Goal: Complete application form

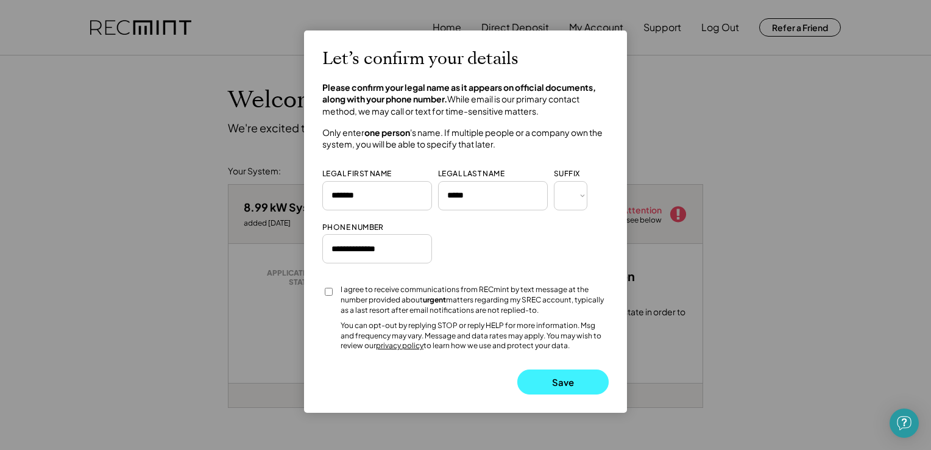
click at [564, 382] on button "Save" at bounding box center [563, 381] width 91 height 25
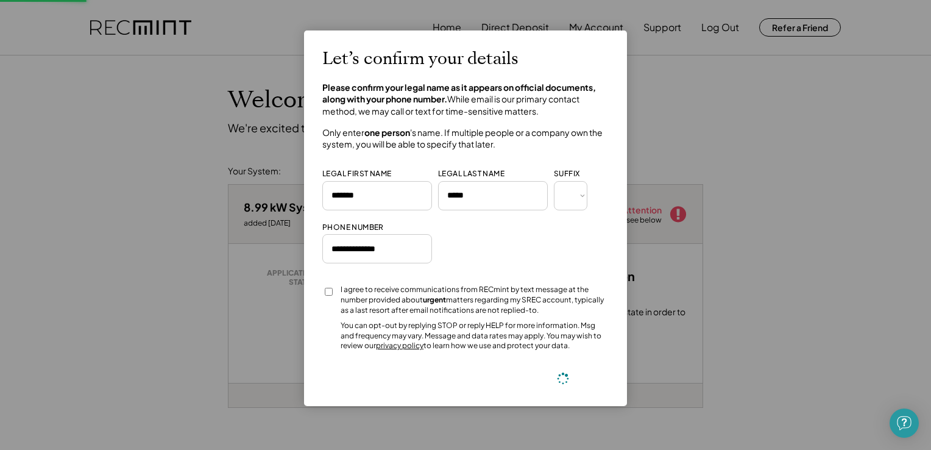
click at [559, 382] on icon at bounding box center [563, 378] width 12 height 12
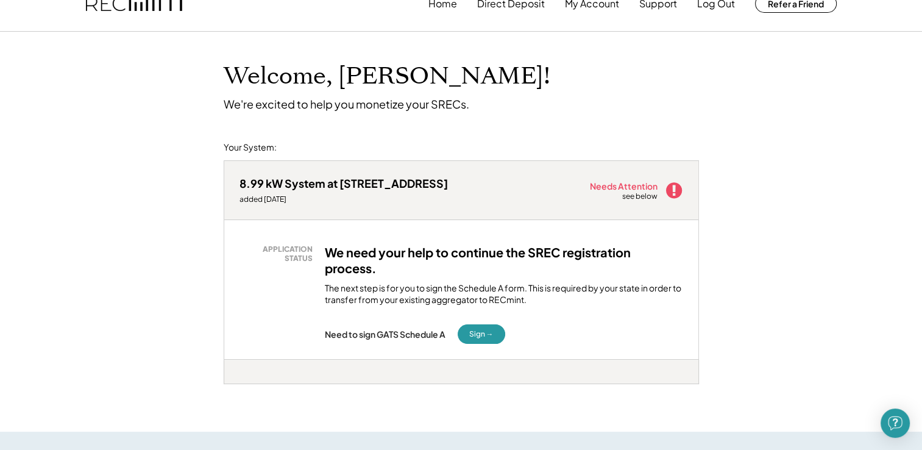
scroll to position [24, 0]
click at [483, 340] on button "Sign →" at bounding box center [482, 334] width 48 height 20
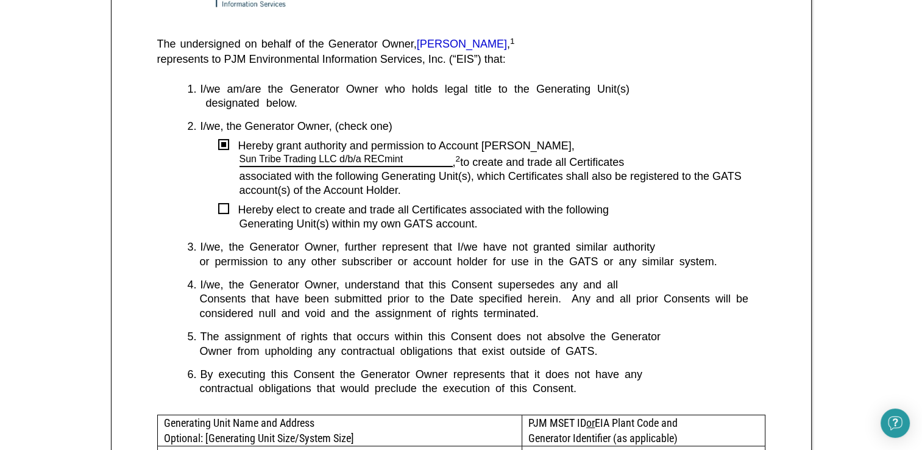
scroll to position [278, 0]
click at [222, 206] on div at bounding box center [223, 207] width 11 height 11
click at [224, 146] on div at bounding box center [223, 143] width 11 height 11
click at [227, 208] on div at bounding box center [223, 207] width 11 height 11
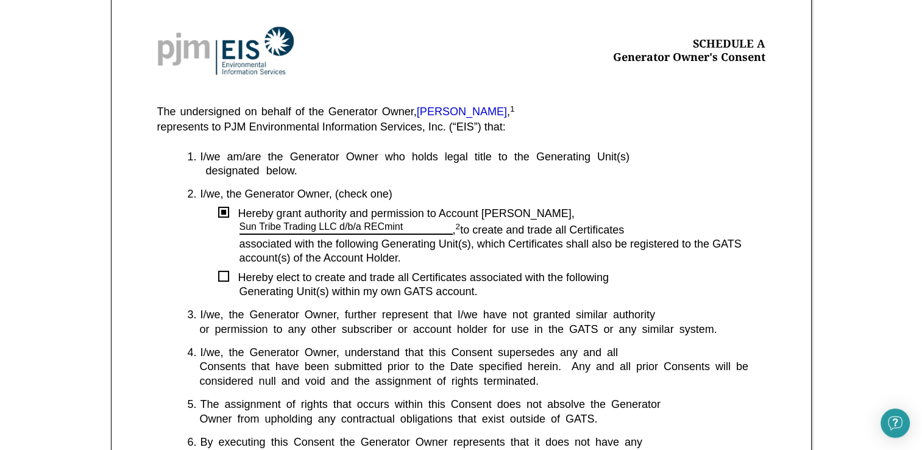
scroll to position [219, 0]
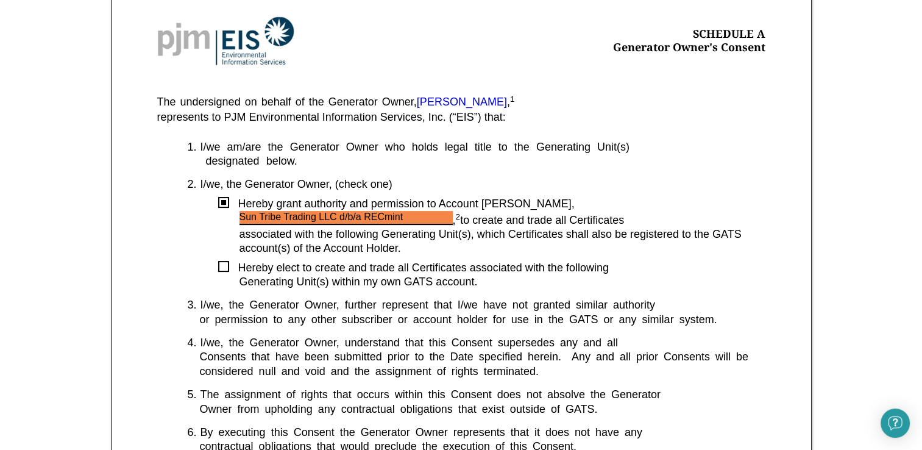
click at [265, 216] on div "Sun Tribe Trading LLC d/b/a RECmint" at bounding box center [322, 217] width 164 height 13
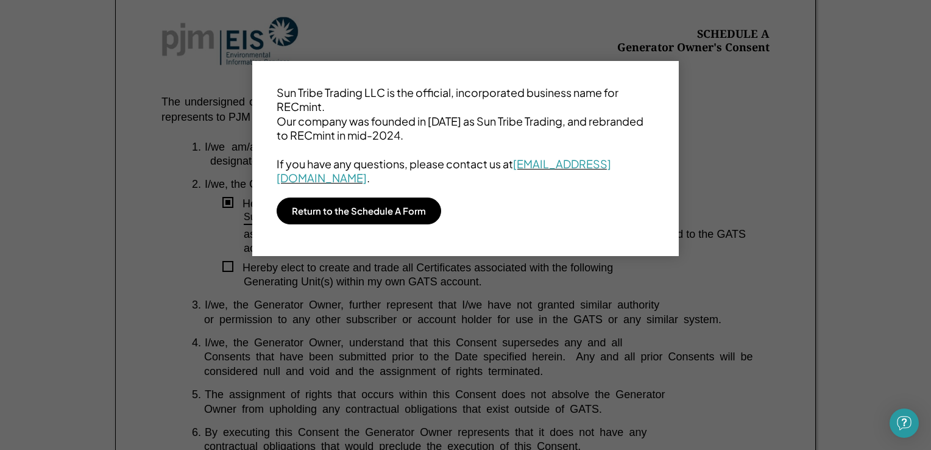
click at [422, 313] on div at bounding box center [465, 225] width 931 height 450
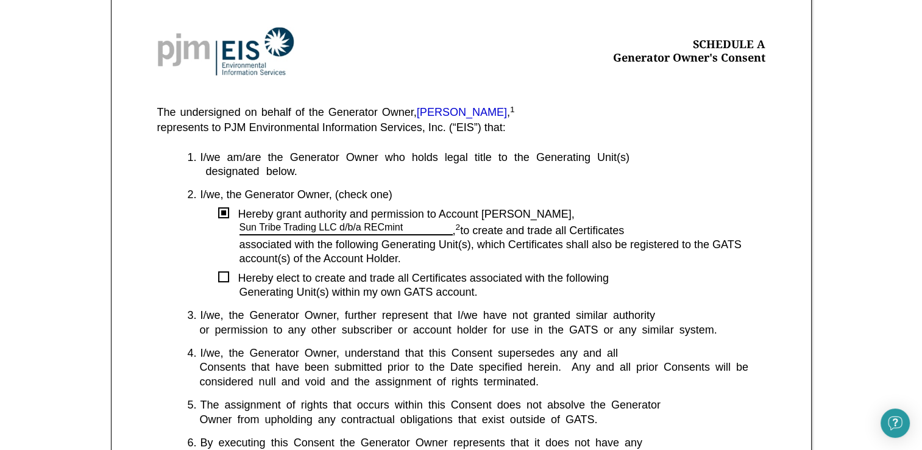
scroll to position [205, 0]
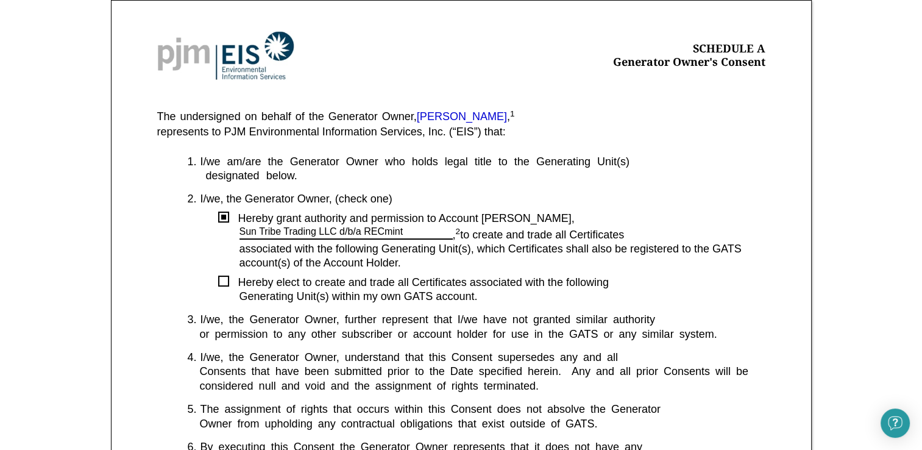
click at [219, 279] on div at bounding box center [223, 281] width 11 height 11
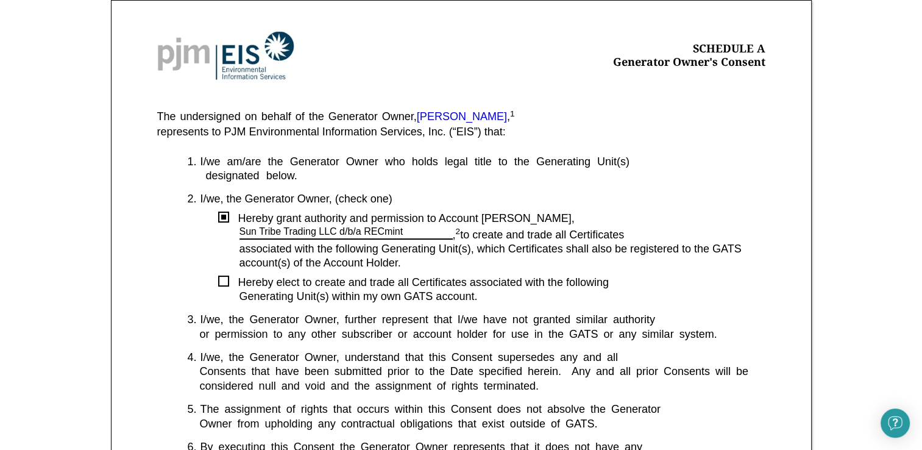
click at [226, 219] on div at bounding box center [223, 217] width 11 height 11
click at [223, 218] on div at bounding box center [223, 217] width 5 height 5
click at [238, 207] on div "1. I/we am/are the Generator Owner who holds legal title to the Generating Unit…" at bounding box center [461, 321] width 608 height 332
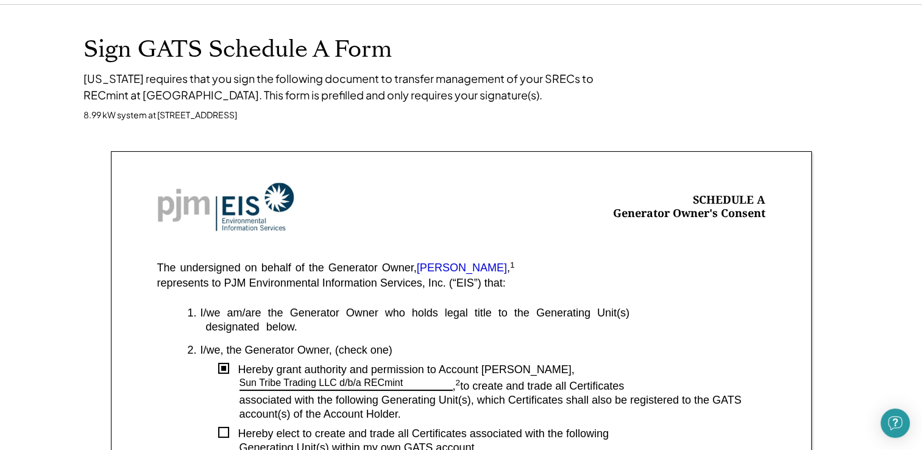
scroll to position [0, 0]
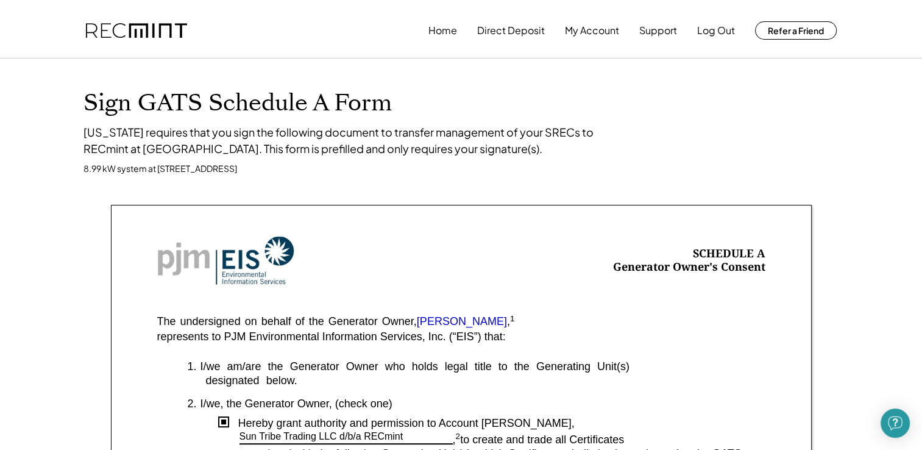
click at [460, 33] on div "Home Direct Deposit My Account Support Log Out Refer a Friend" at bounding box center [633, 30] width 408 height 24
click at [452, 33] on button "Home" at bounding box center [443, 30] width 29 height 24
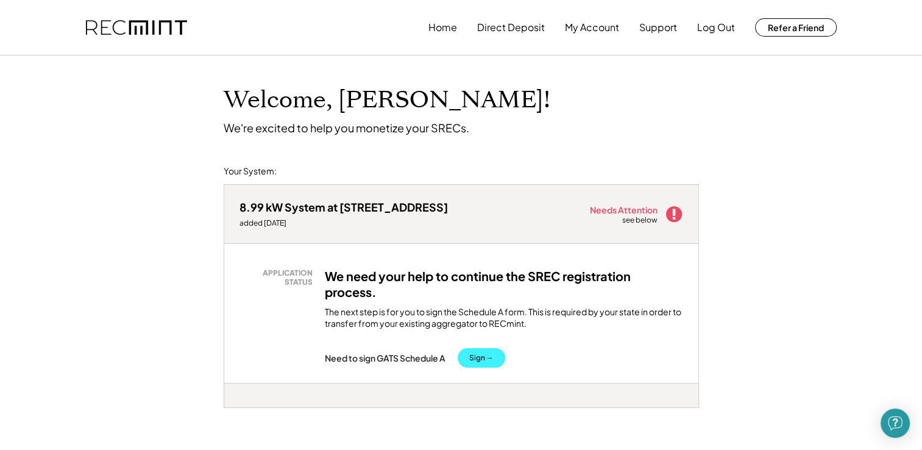
click at [481, 357] on button "Sign →" at bounding box center [482, 358] width 48 height 20
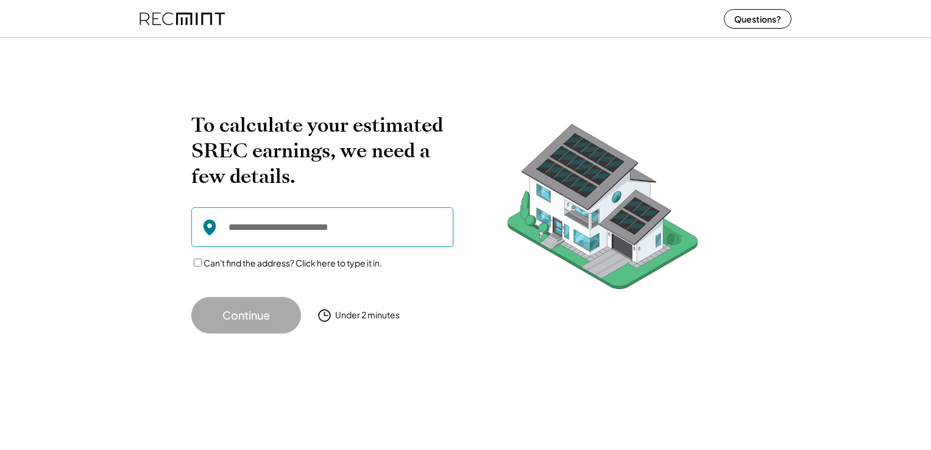
click at [290, 223] on input "input" at bounding box center [322, 227] width 262 height 40
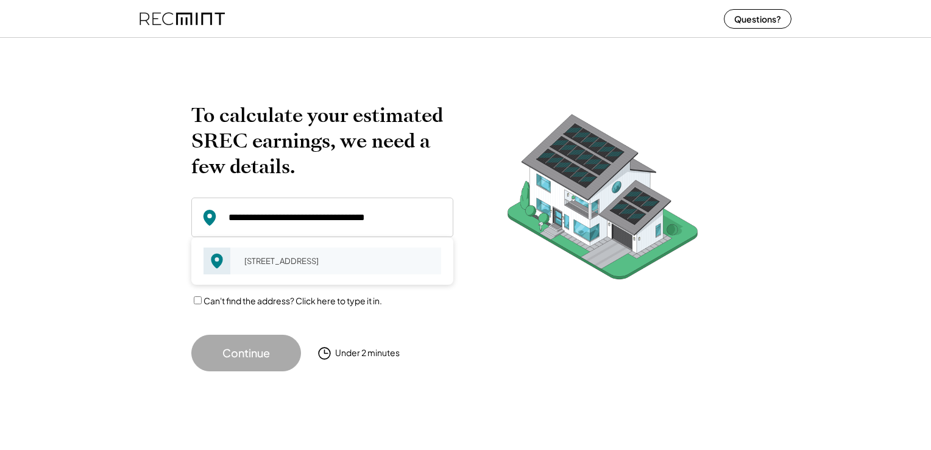
click at [246, 255] on div "[STREET_ADDRESS]" at bounding box center [339, 260] width 205 height 17
type input "**********"
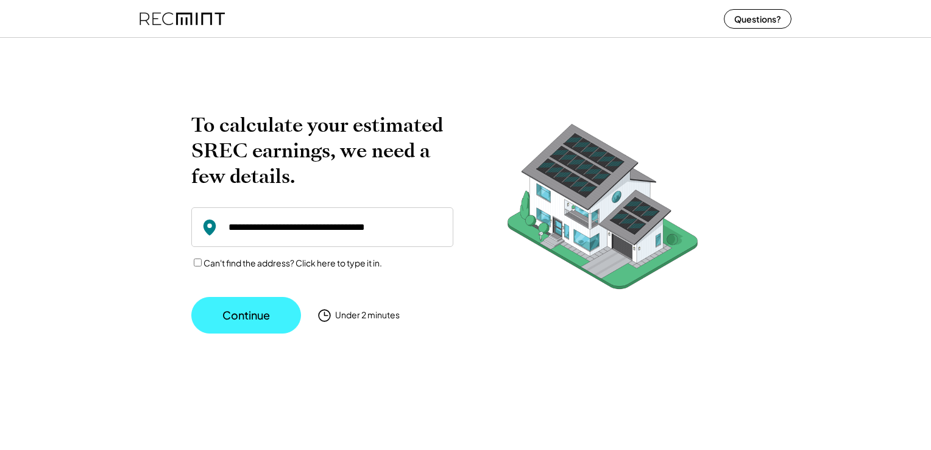
click at [251, 319] on button "Continue" at bounding box center [246, 315] width 110 height 37
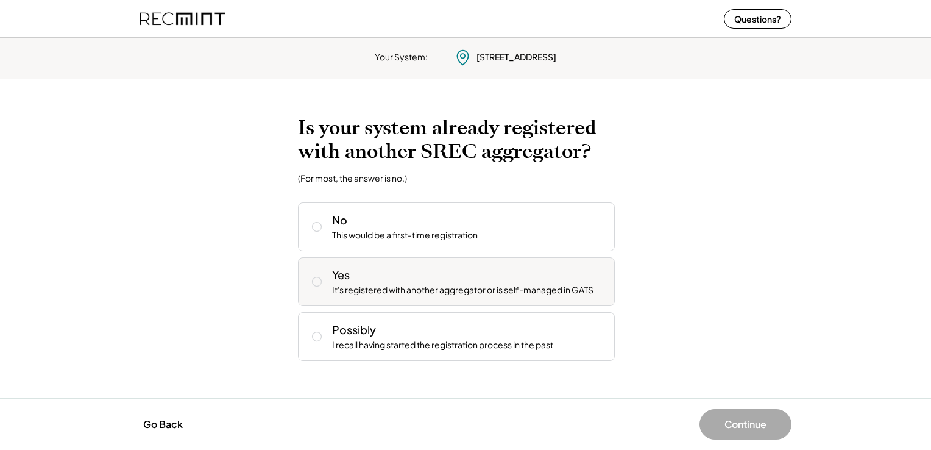
click at [349, 291] on div "It's registered with another aggregator or is self-managed in GATS" at bounding box center [463, 290] width 262 height 12
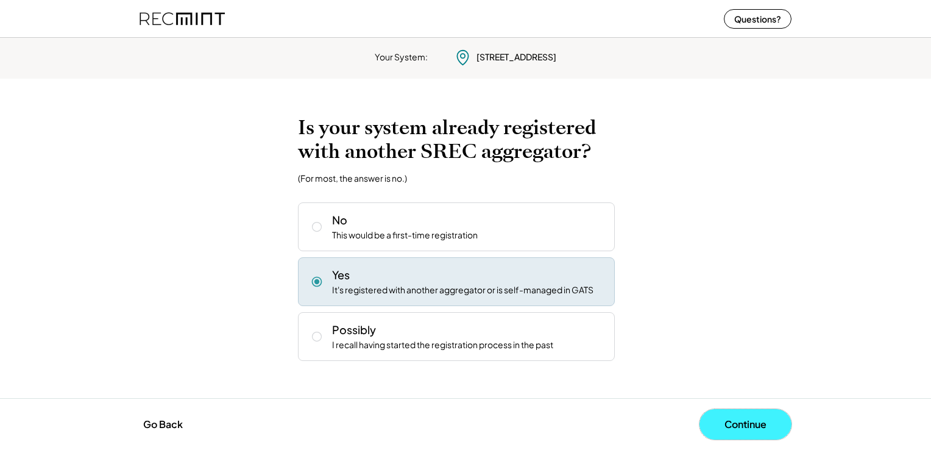
click at [742, 424] on button "Continue" at bounding box center [746, 424] width 92 height 30
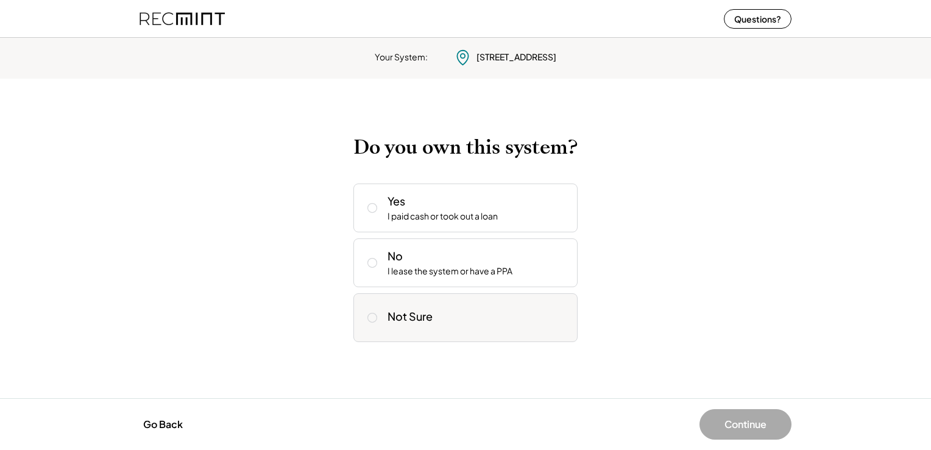
click at [397, 321] on div "Not Sure" at bounding box center [410, 316] width 45 height 14
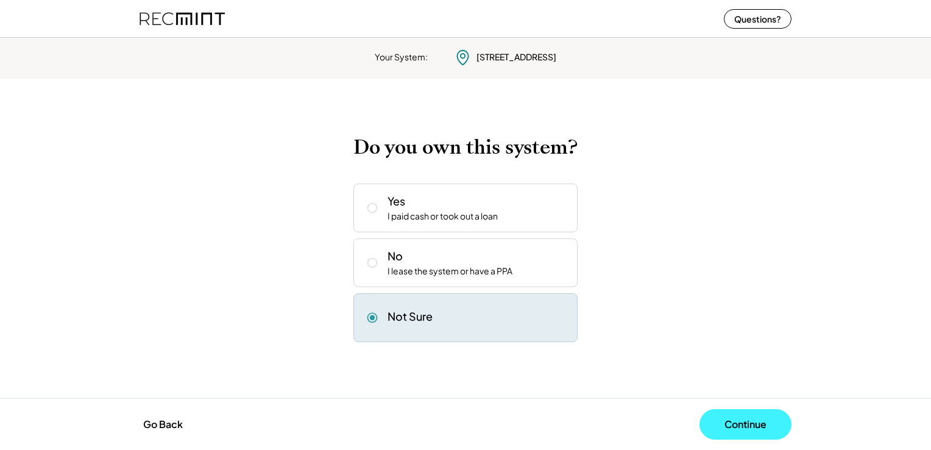
click at [747, 417] on button "Continue" at bounding box center [746, 424] width 92 height 30
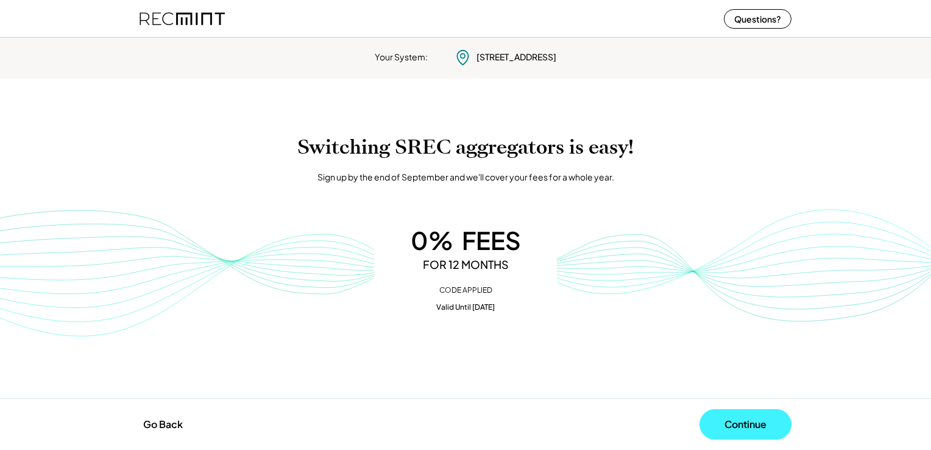
click at [751, 426] on button "Continue" at bounding box center [746, 424] width 92 height 30
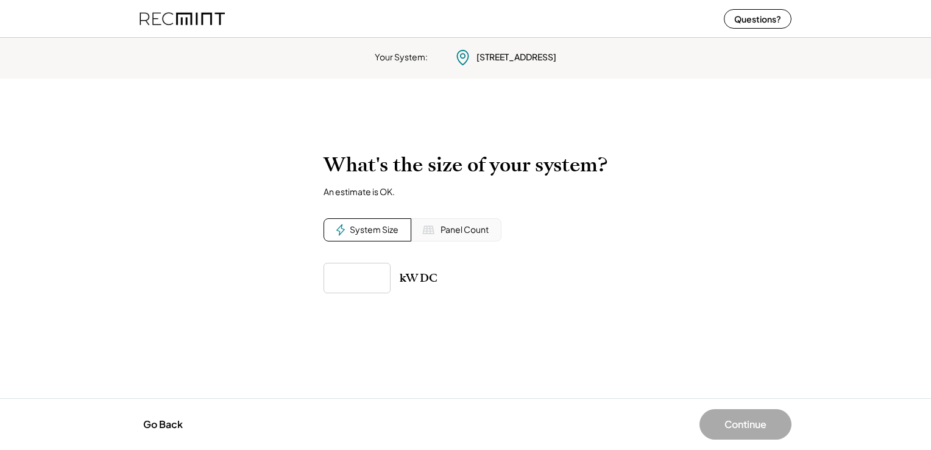
click at [444, 224] on div "Panel Count" at bounding box center [465, 230] width 48 height 12
click at [373, 270] on input "input" at bounding box center [357, 278] width 67 height 30
type input "**"
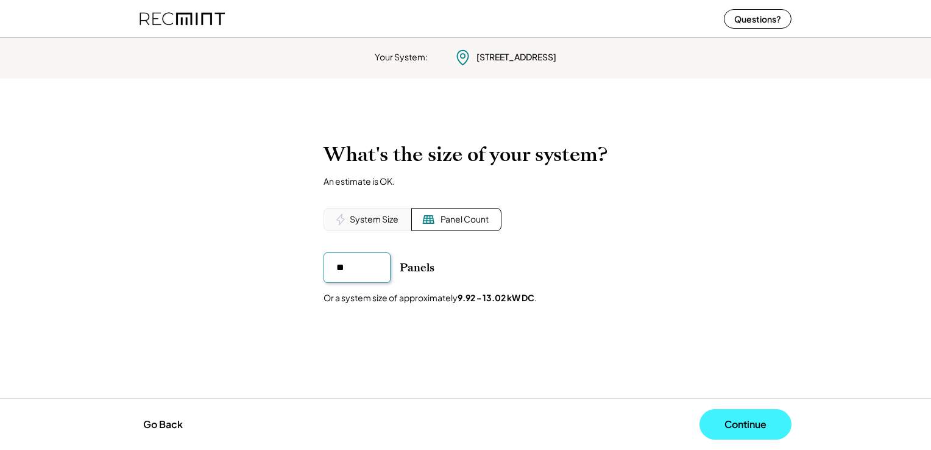
click at [728, 418] on button "Continue" at bounding box center [746, 424] width 92 height 30
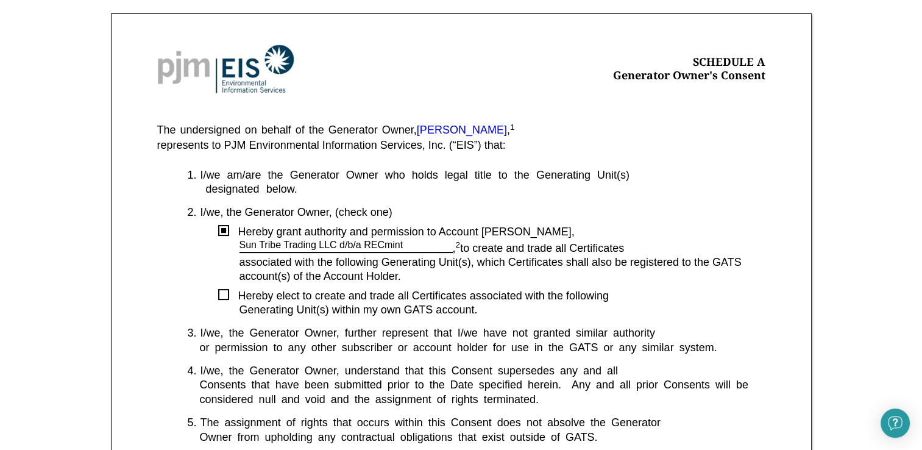
scroll to position [190, 0]
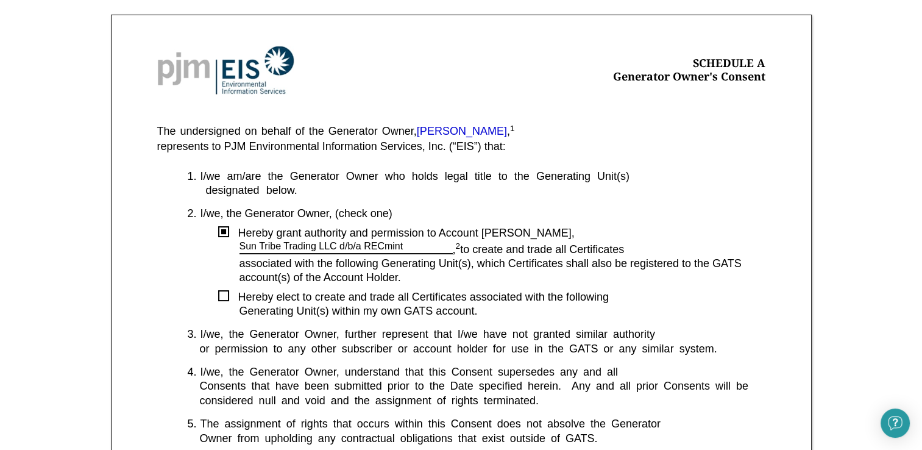
click at [224, 230] on div at bounding box center [223, 231] width 5 height 5
click at [223, 296] on div at bounding box center [223, 295] width 11 height 11
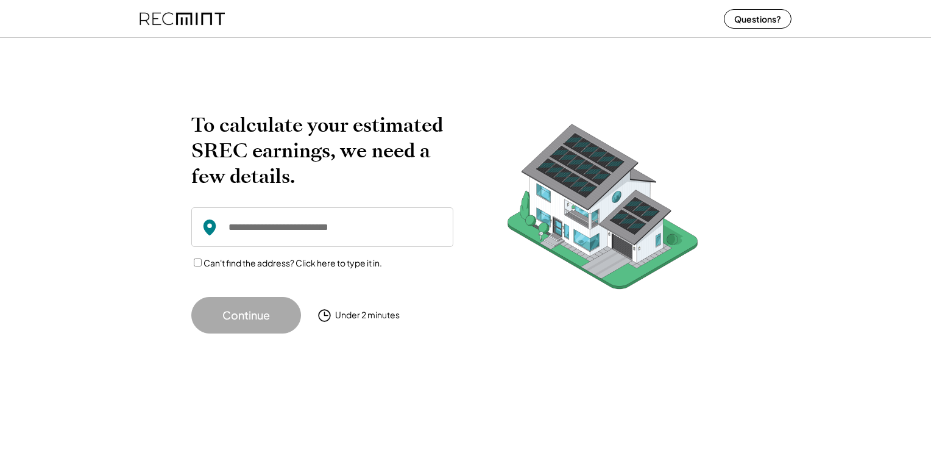
click at [281, 209] on input "input" at bounding box center [322, 227] width 262 height 40
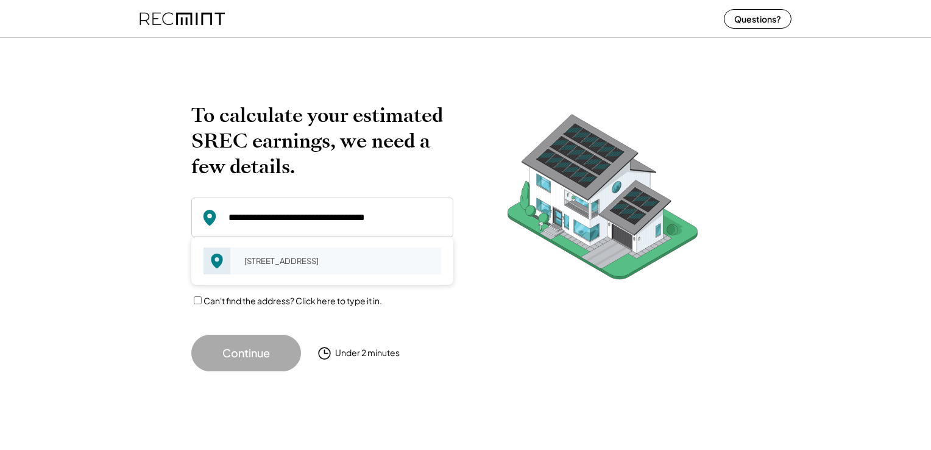
click at [269, 258] on div "[STREET_ADDRESS]" at bounding box center [339, 260] width 205 height 17
type input "**********"
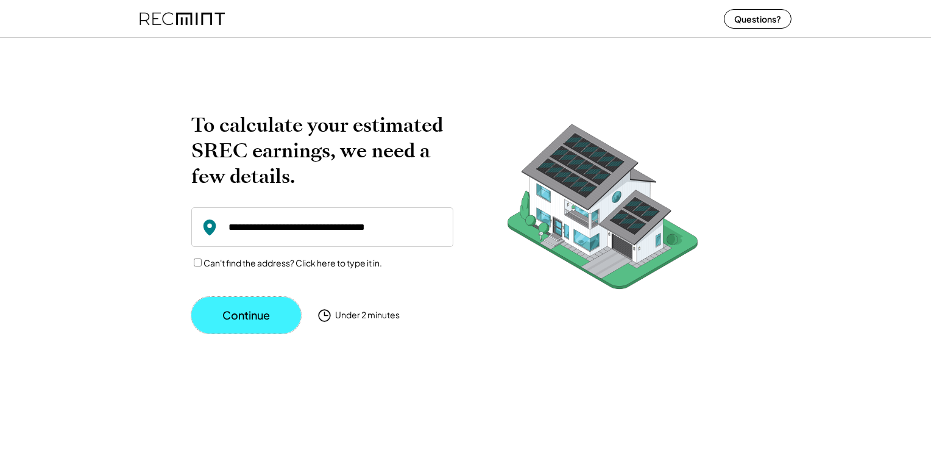
click at [256, 315] on button "Continue" at bounding box center [246, 315] width 110 height 37
